Goal: Information Seeking & Learning: Learn about a topic

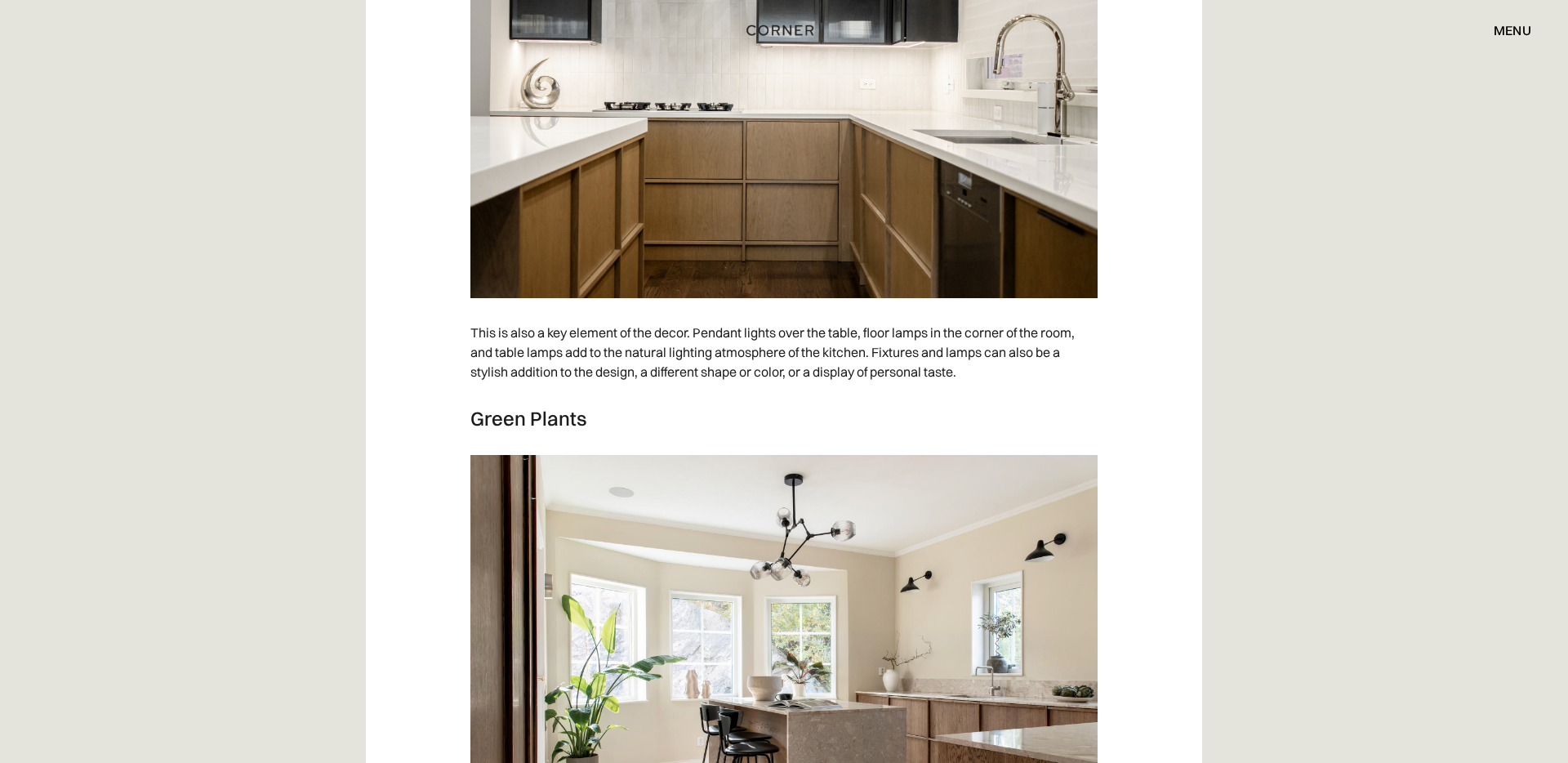
scroll to position [7823, 0]
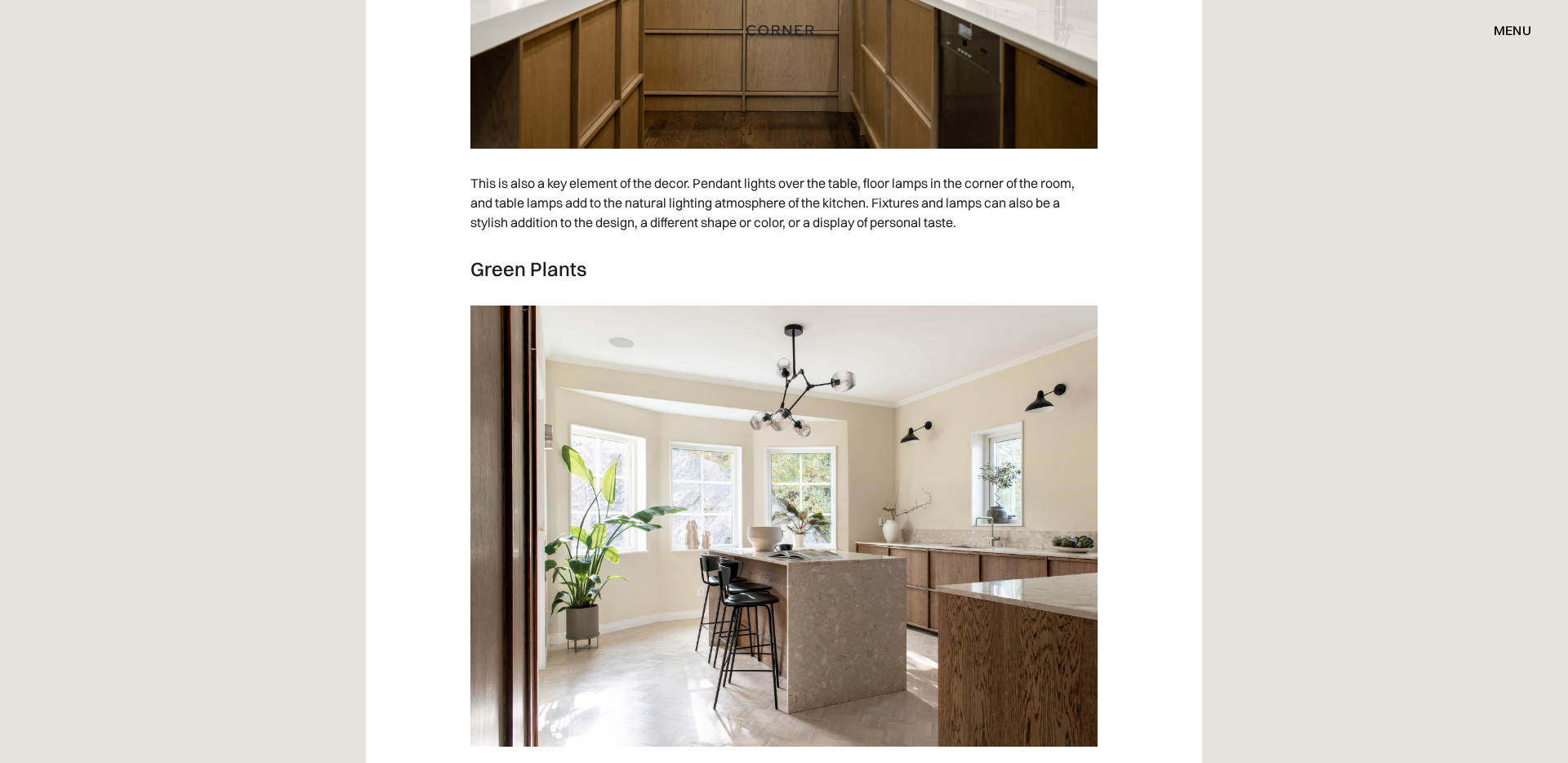
click at [815, 410] on img at bounding box center [784, 526] width 627 height 441
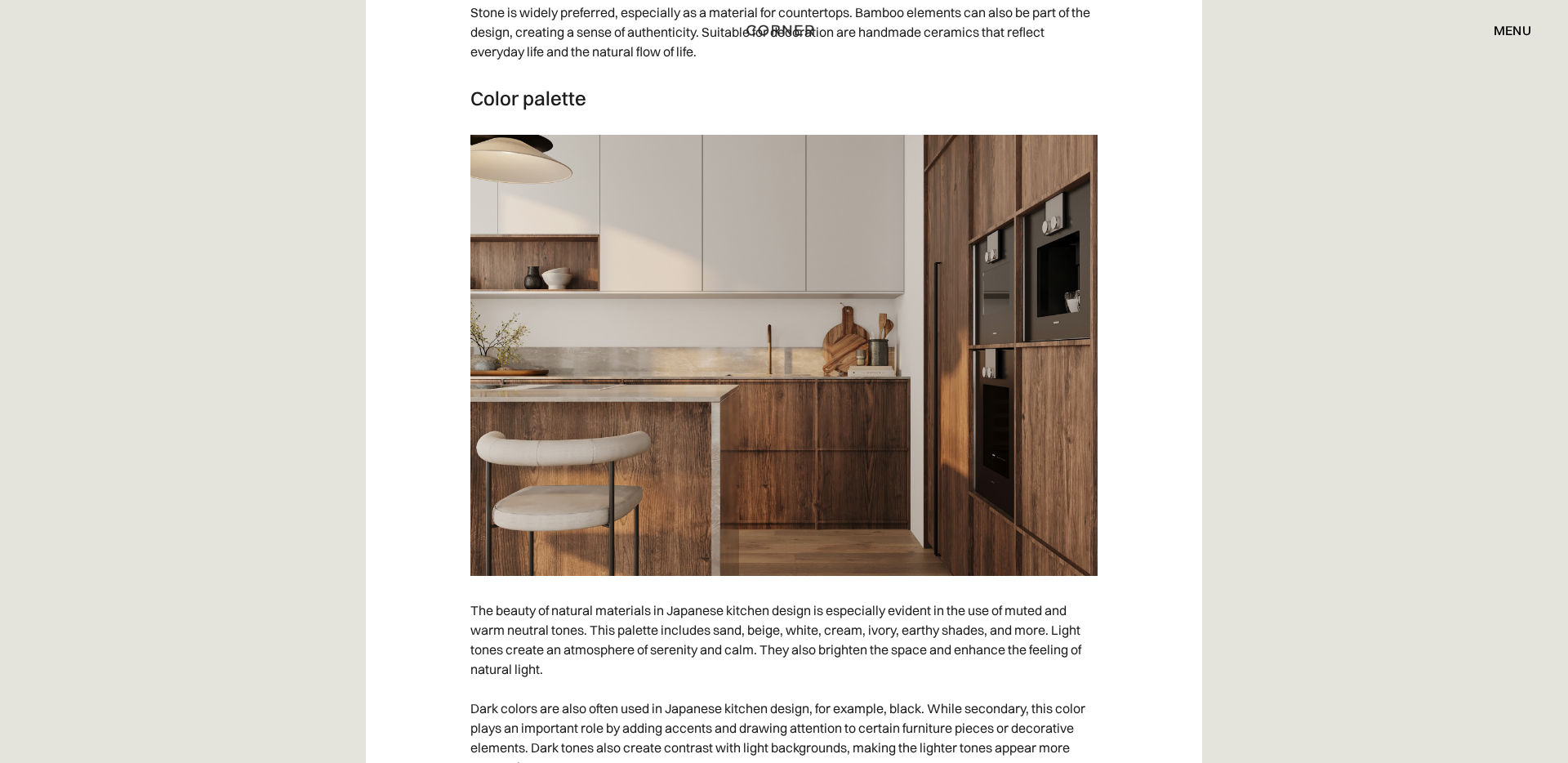
scroll to position [3806, 0]
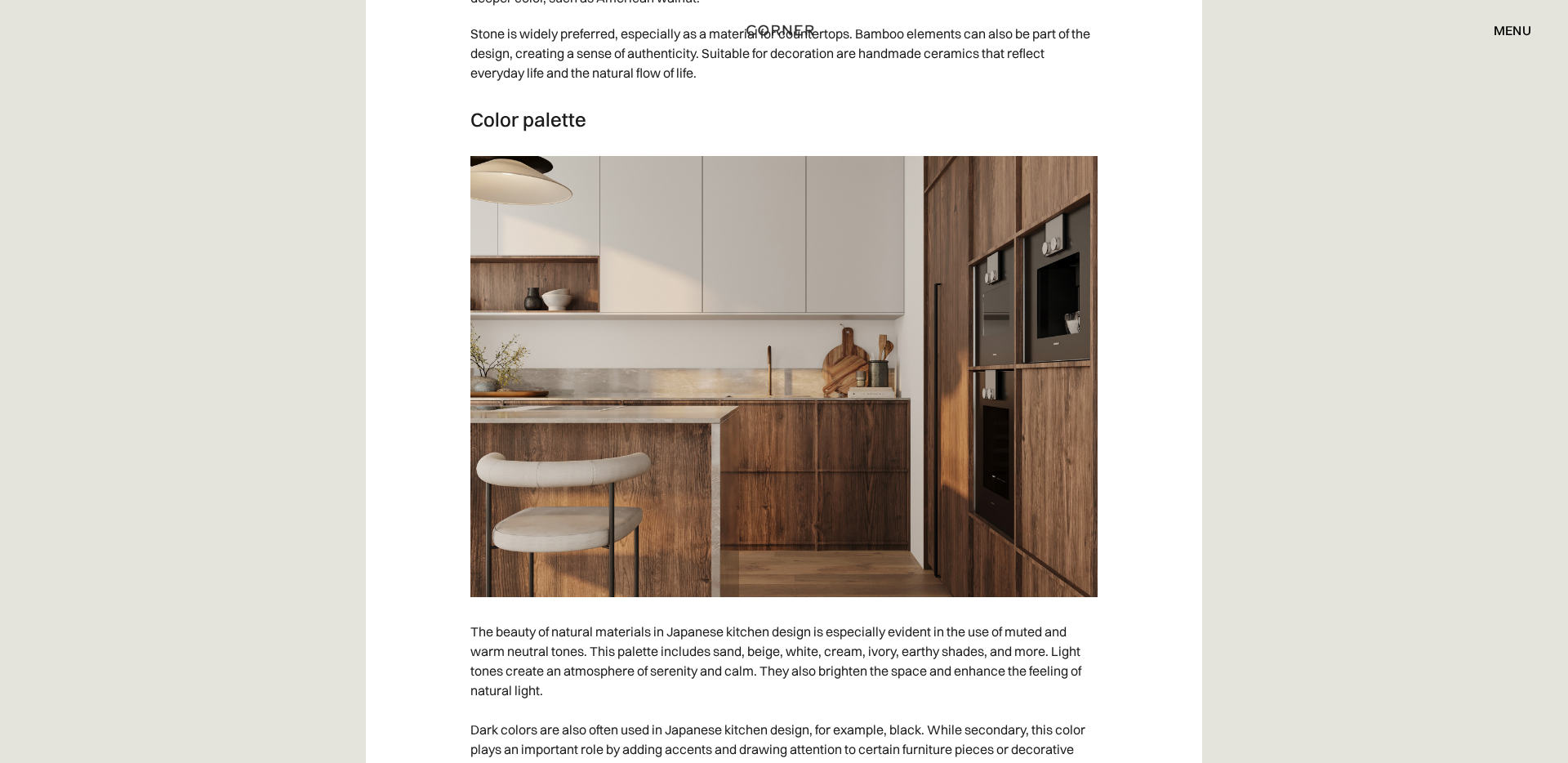
click at [745, 298] on img at bounding box center [784, 376] width 627 height 441
click at [760, 656] on p "The beauty of natural materials in Japanese kitchen design is especially eviden…" at bounding box center [784, 710] width 627 height 193
click at [726, 656] on p "The beauty of natural materials in Japanese kitchen design is especially eviden…" at bounding box center [784, 710] width 627 height 193
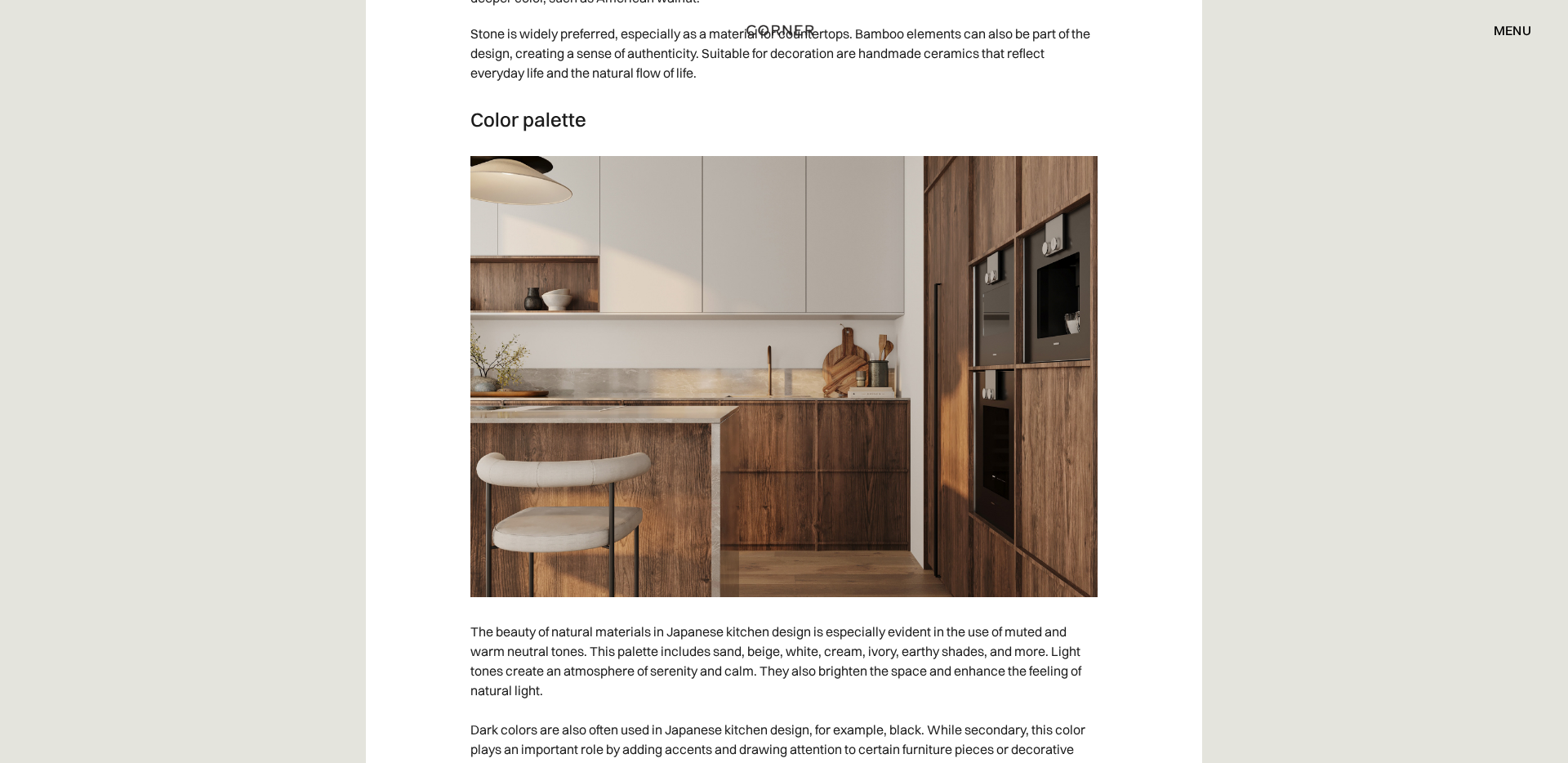
click at [804, 656] on p "The beauty of natural materials in Japanese kitchen design is especially eviden…" at bounding box center [784, 710] width 627 height 193
click at [846, 655] on p "The beauty of natural materials in Japanese kitchen design is especially eviden…" at bounding box center [784, 710] width 627 height 193
click at [899, 656] on p "The beauty of natural materials in Japanese kitchen design is especially eviden…" at bounding box center [784, 710] width 627 height 193
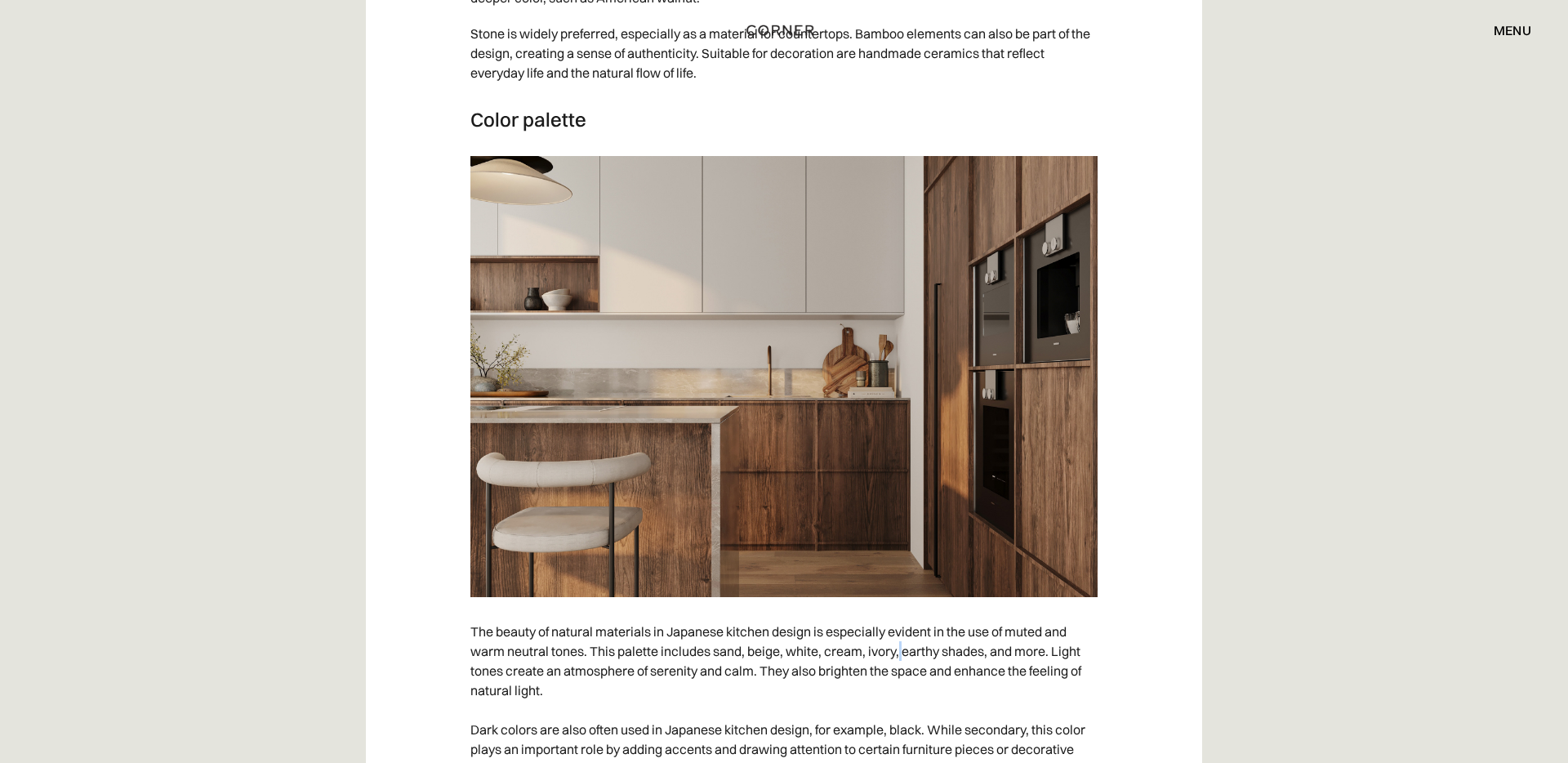
click at [899, 656] on p "The beauty of natural materials in Japanese kitchen design is especially eviden…" at bounding box center [784, 710] width 627 height 193
click at [885, 655] on p "The beauty of natural materials in Japanese kitchen design is especially eviden…" at bounding box center [784, 710] width 627 height 193
click at [765, 415] on img at bounding box center [784, 376] width 627 height 441
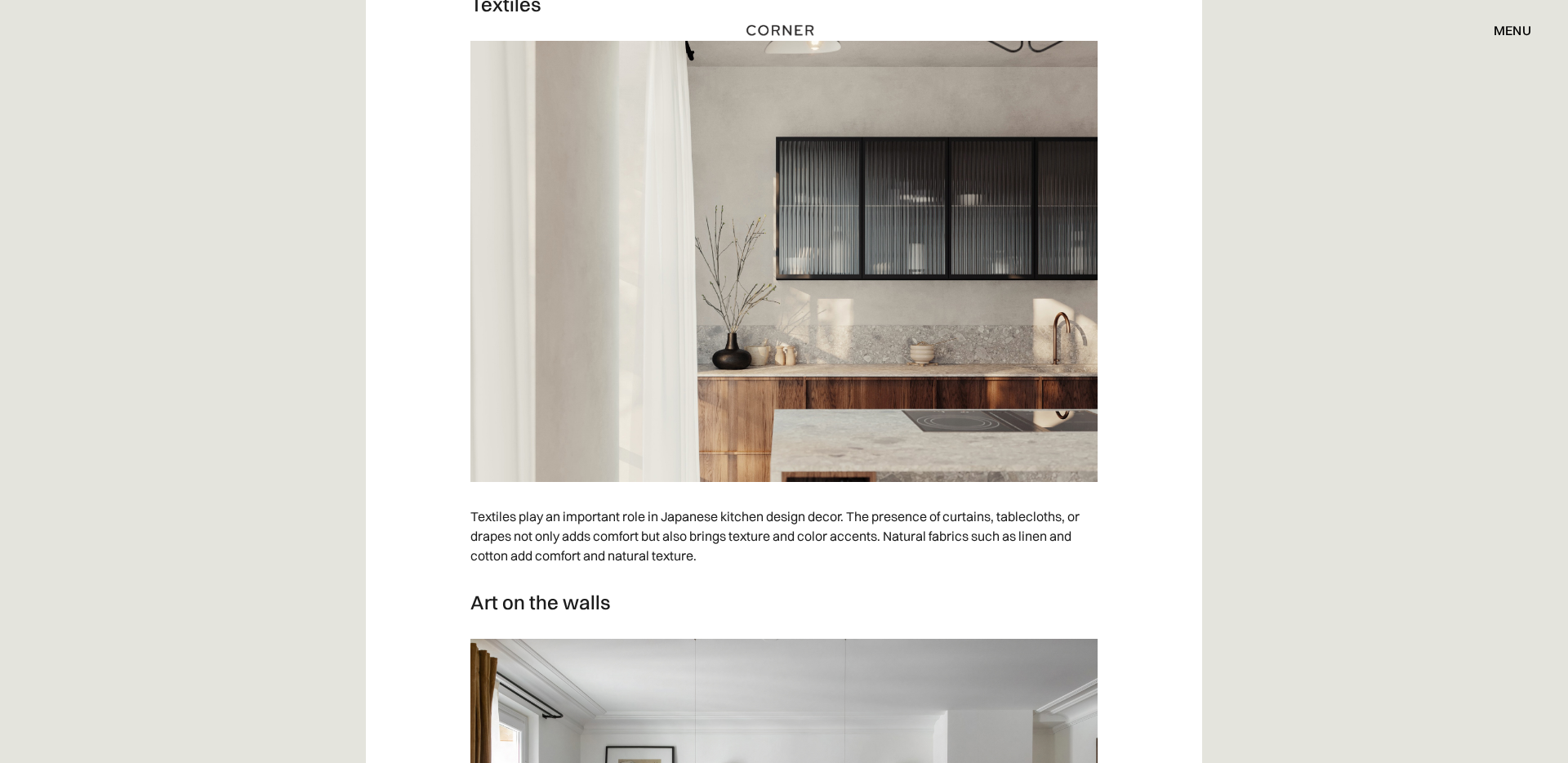
scroll to position [6269, 0]
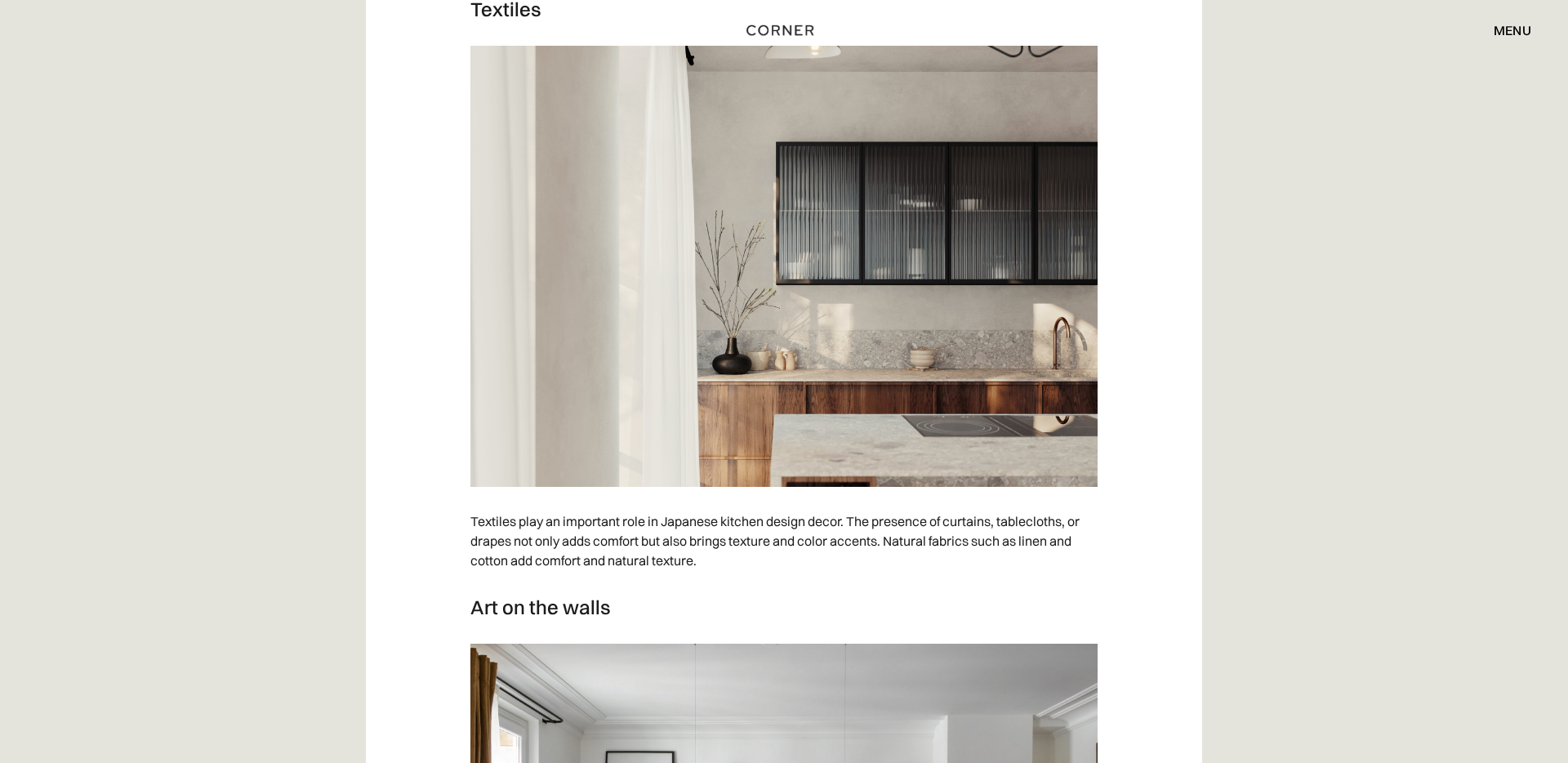
click at [806, 291] on img at bounding box center [784, 266] width 627 height 441
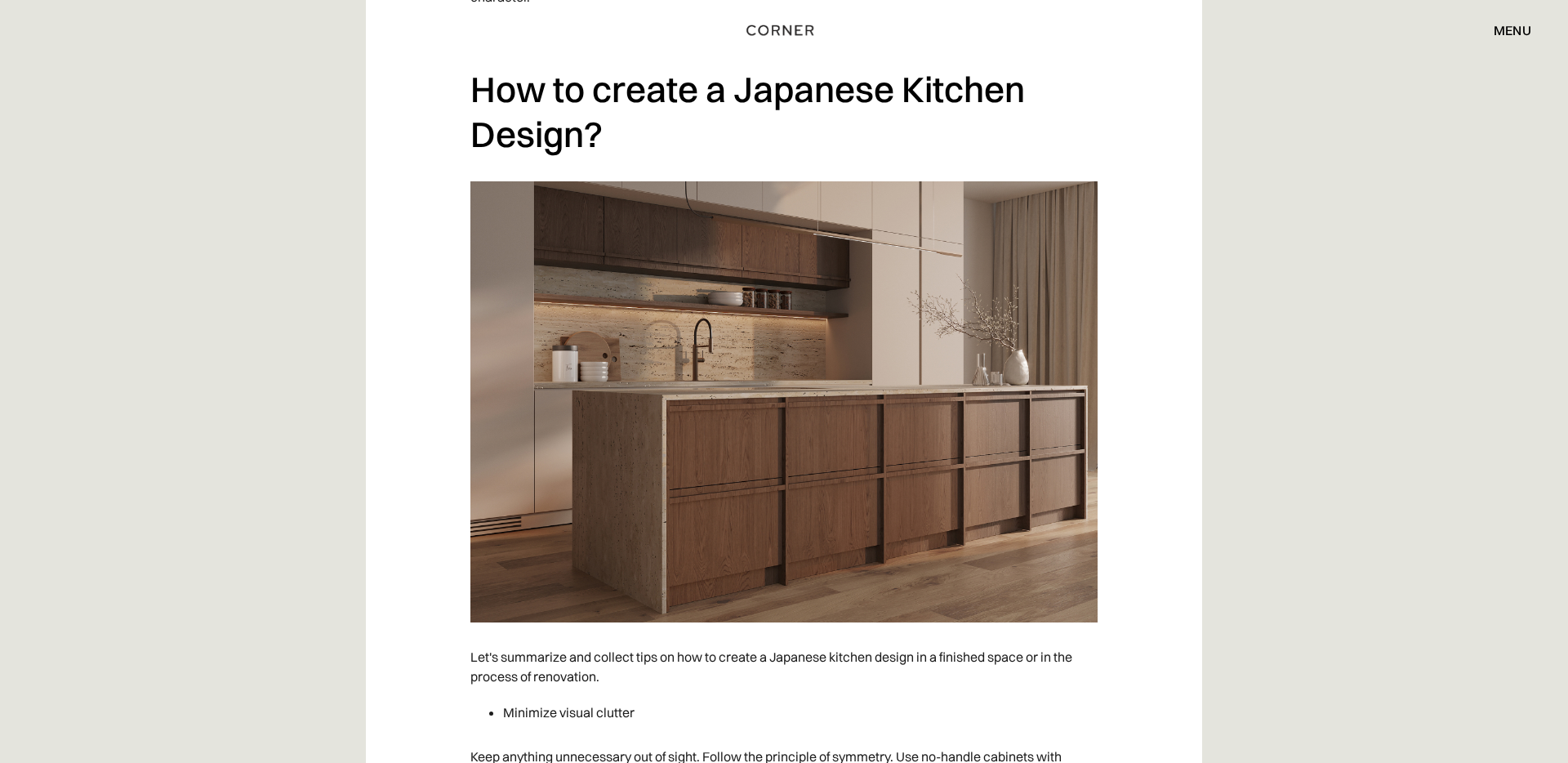
scroll to position [10200, 0]
